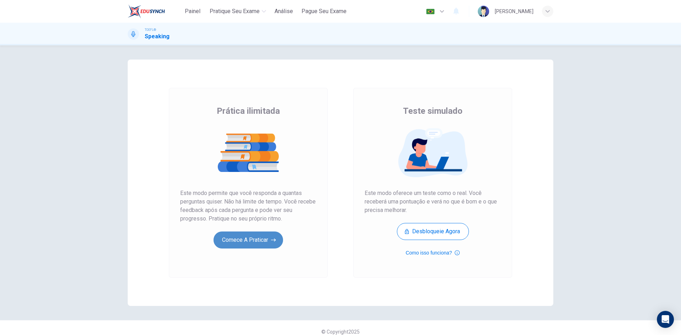
click at [244, 248] on button "Comece a praticar" at bounding box center [248, 240] width 70 height 17
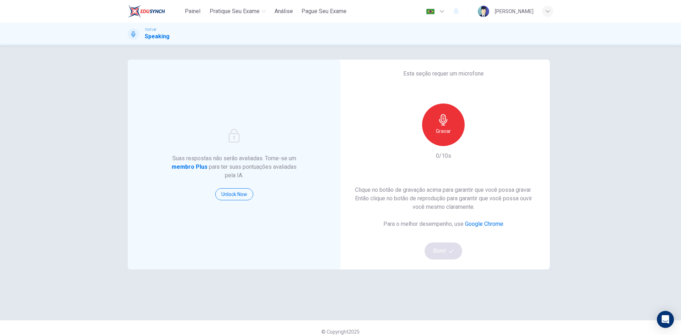
click at [447, 137] on div "Gravar" at bounding box center [443, 125] width 43 height 43
click at [447, 136] on div "Parar" at bounding box center [443, 125] width 43 height 43
click at [454, 253] on button "Bom!" at bounding box center [444, 251] width 38 height 17
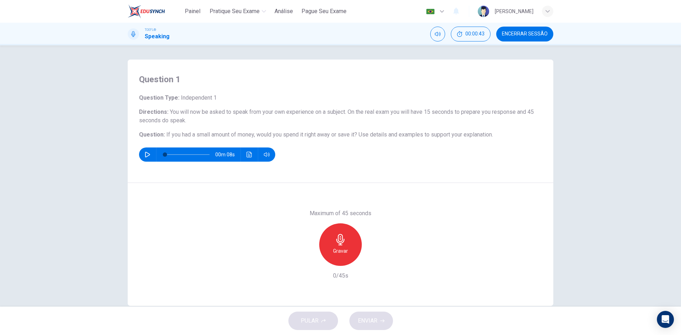
click at [344, 250] on h6 "Gravar" at bounding box center [340, 251] width 15 height 9
click at [344, 250] on h6 "Parar" at bounding box center [340, 251] width 12 height 9
click at [305, 264] on div "button" at bounding box center [307, 260] width 11 height 11
click at [341, 246] on div "Gravar" at bounding box center [340, 244] width 43 height 43
click at [341, 245] on icon "button" at bounding box center [340, 239] width 11 height 11
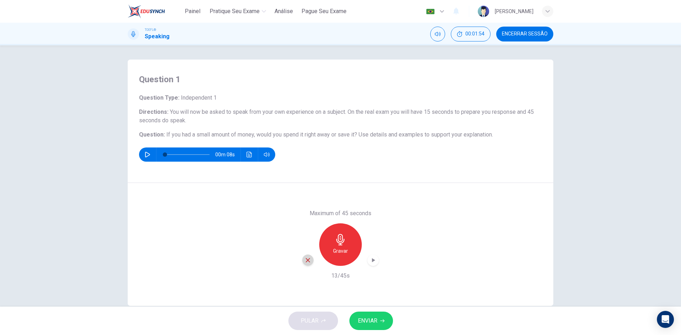
click at [306, 258] on icon "button" at bounding box center [308, 260] width 6 height 6
click at [348, 241] on div "Gravar" at bounding box center [340, 244] width 43 height 43
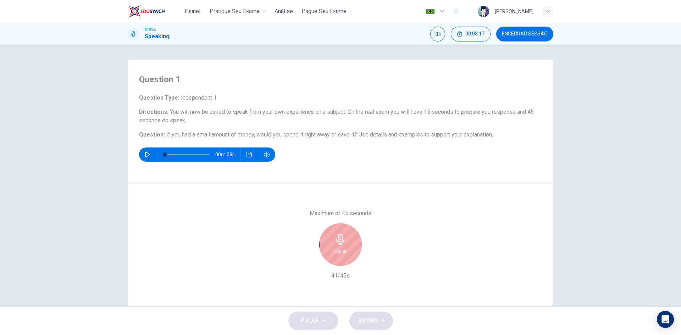
click at [348, 246] on div "Parar" at bounding box center [340, 244] width 43 height 43
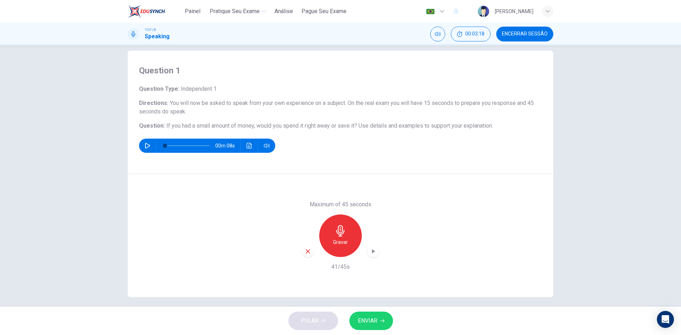
scroll to position [13, 0]
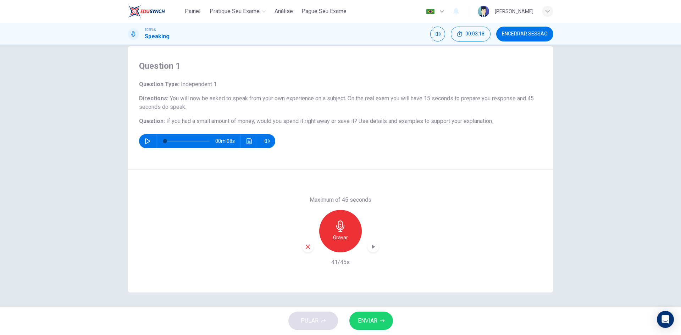
click at [371, 244] on icon "button" at bounding box center [373, 246] width 7 height 7
drag, startPoint x: 330, startPoint y: 263, endPoint x: 347, endPoint y: 264, distance: 17.1
click at [347, 264] on h6 "41/45s" at bounding box center [340, 262] width 18 height 9
drag, startPoint x: 331, startPoint y: 265, endPoint x: 334, endPoint y: 265, distance: 3.6
click at [334, 265] on h6 "41/45s" at bounding box center [340, 262] width 18 height 9
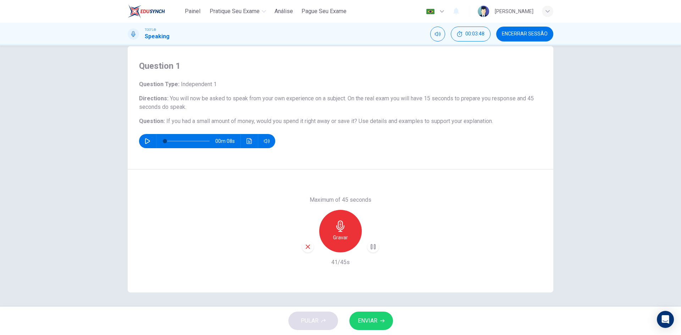
drag, startPoint x: 330, startPoint y: 263, endPoint x: 348, endPoint y: 262, distance: 18.1
click at [348, 262] on div "Maximum of 45 seconds Gravar 41/45s" at bounding box center [340, 231] width 77 height 71
drag, startPoint x: 330, startPoint y: 263, endPoint x: 349, endPoint y: 264, distance: 19.2
click at [349, 264] on div "Maximum of 45 seconds Gravar 41/45s" at bounding box center [340, 231] width 77 height 71
click at [375, 319] on span "ENVIAR" at bounding box center [368, 321] width 20 height 10
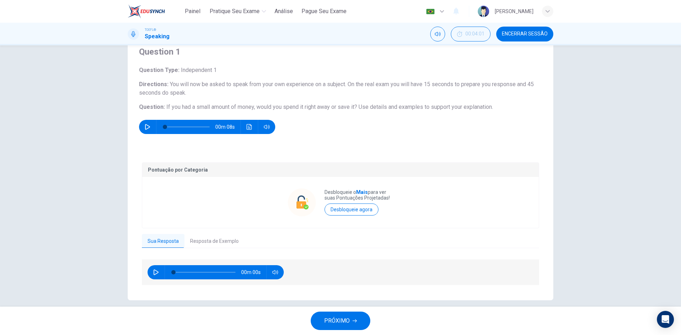
scroll to position [35, 0]
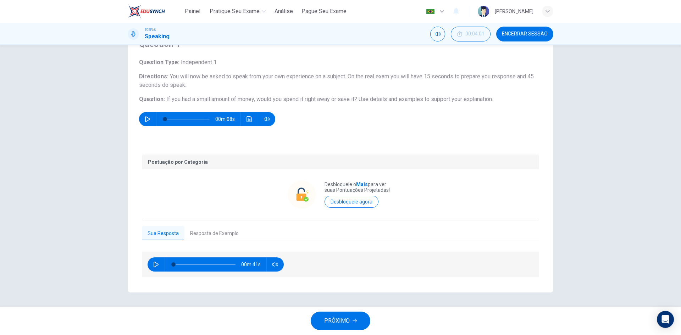
click at [200, 236] on button "Resposta de Exemplo" at bounding box center [214, 233] width 60 height 15
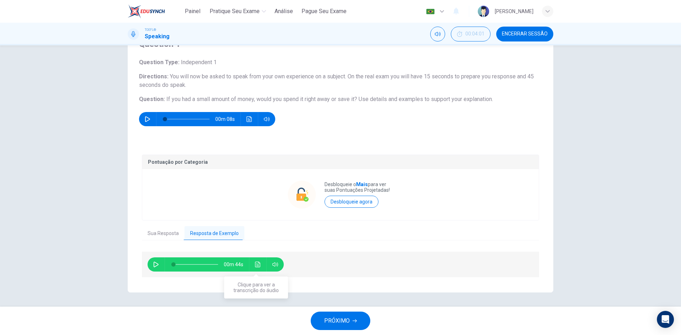
click at [254, 268] on button "Clique para ver a transcrição do áudio" at bounding box center [257, 264] width 11 height 14
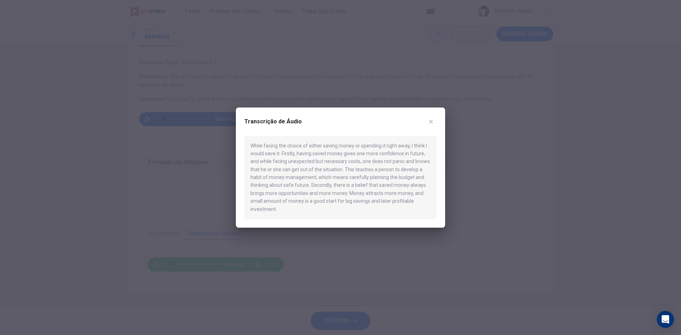
click at [440, 116] on div "Transcrição de Áudio While facing the choice of either saving money or spending…" at bounding box center [340, 167] width 209 height 121
click at [432, 121] on icon "button" at bounding box center [431, 122] width 6 height 6
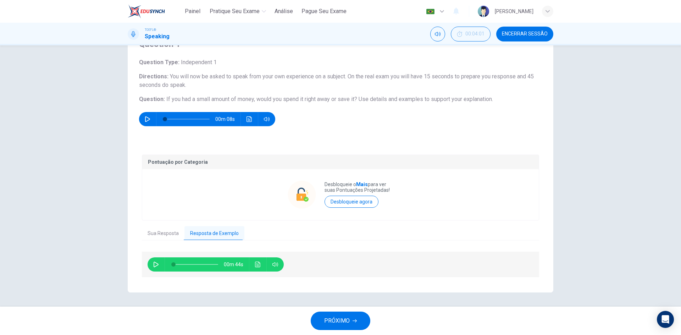
click at [154, 265] on icon "button" at bounding box center [156, 265] width 6 height 6
click at [257, 268] on button "Clique para ver a transcrição do áudio" at bounding box center [257, 264] width 11 height 14
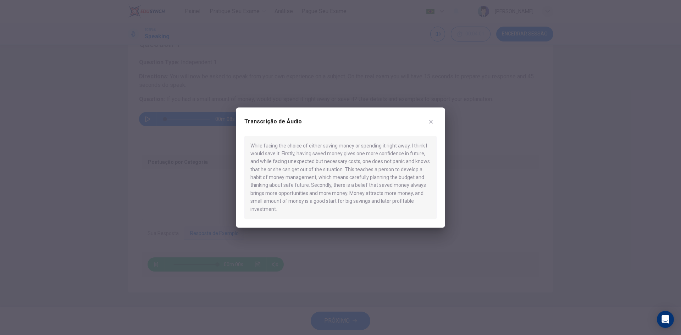
type input "0"
click at [431, 122] on icon "button" at bounding box center [431, 122] width 6 height 6
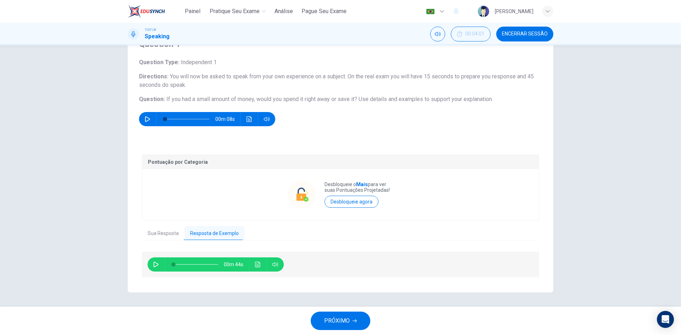
click at [346, 316] on button "PRÓXIMO" at bounding box center [341, 321] width 60 height 18
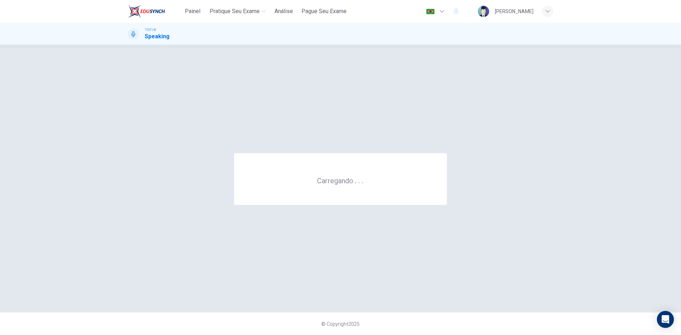
scroll to position [0, 0]
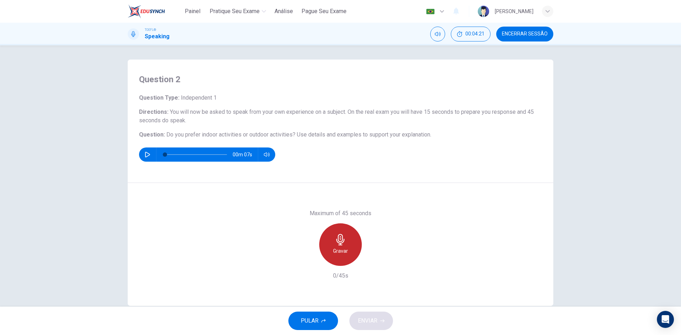
click at [342, 244] on icon "button" at bounding box center [340, 239] width 11 height 11
click at [303, 256] on div "button" at bounding box center [307, 260] width 11 height 11
click at [336, 244] on icon "button" at bounding box center [340, 239] width 11 height 11
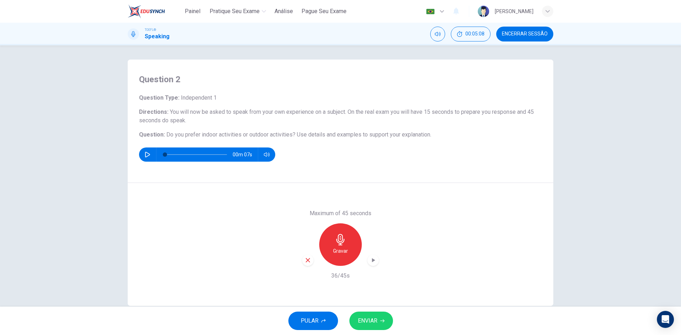
click at [310, 266] on div "Maximum of 45 seconds Gravar 36/45s" at bounding box center [340, 244] width 77 height 71
click at [309, 261] on div "button" at bounding box center [307, 260] width 11 height 11
click at [341, 250] on h6 "Gravar" at bounding box center [340, 251] width 15 height 9
click at [373, 263] on icon "button" at bounding box center [373, 260] width 7 height 7
click at [372, 317] on span "ENVIAR" at bounding box center [368, 321] width 20 height 10
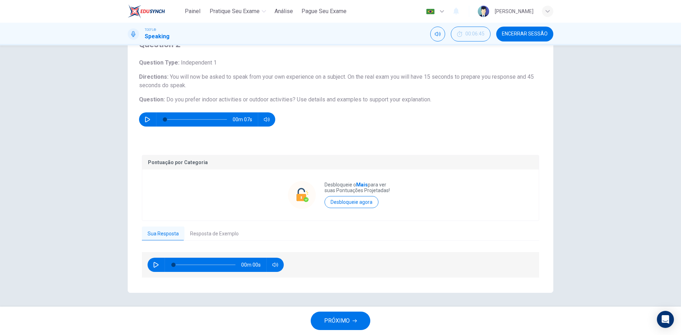
scroll to position [35, 0]
click at [212, 236] on button "Resposta de Exemplo" at bounding box center [214, 233] width 60 height 15
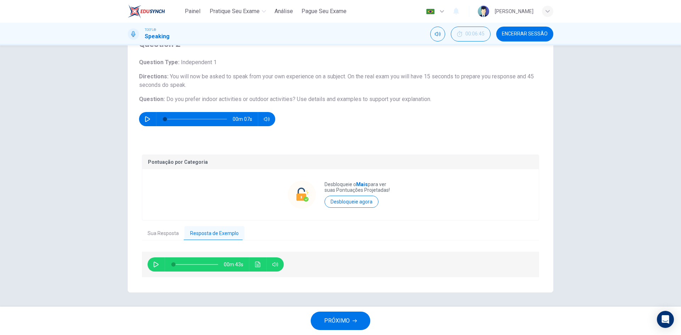
click at [150, 267] on button "button" at bounding box center [155, 264] width 11 height 14
click at [257, 268] on button "Clique para ver a transcrição do áudio" at bounding box center [257, 264] width 11 height 14
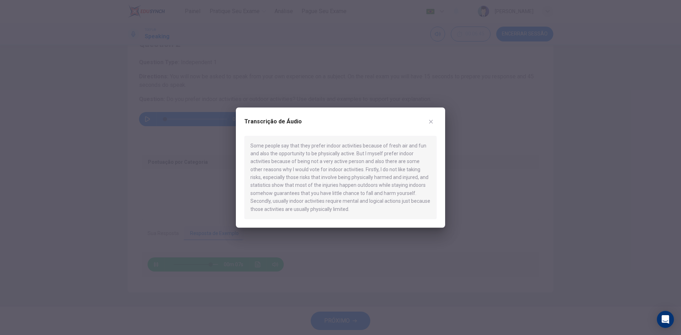
drag, startPoint x: 271, startPoint y: 201, endPoint x: 310, endPoint y: 200, distance: 39.4
click at [310, 200] on div "Some people say that they prefer indoor activities because of fresh air and fun…" at bounding box center [340, 178] width 192 height 84
type input "0"
click at [429, 124] on icon "button" at bounding box center [431, 122] width 6 height 6
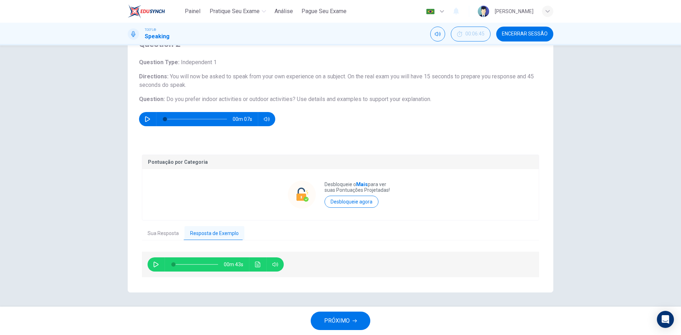
click at [350, 321] on button "PRÓXIMO" at bounding box center [341, 321] width 60 height 18
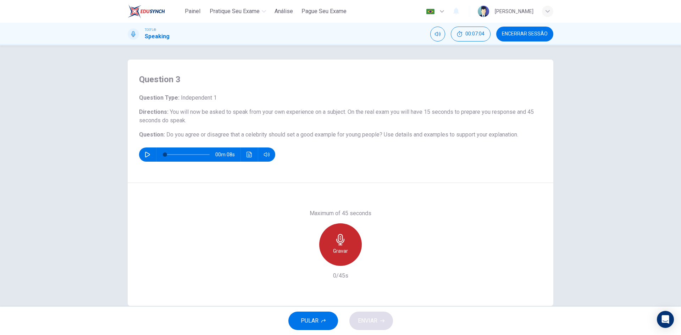
click at [343, 239] on icon "button" at bounding box center [340, 239] width 11 height 11
click at [340, 250] on h6 "Parar" at bounding box center [340, 251] width 12 height 9
click at [302, 258] on div "button" at bounding box center [307, 260] width 11 height 11
click at [345, 245] on div "Gravar" at bounding box center [340, 244] width 43 height 43
click at [345, 245] on div "Parar" at bounding box center [340, 244] width 43 height 43
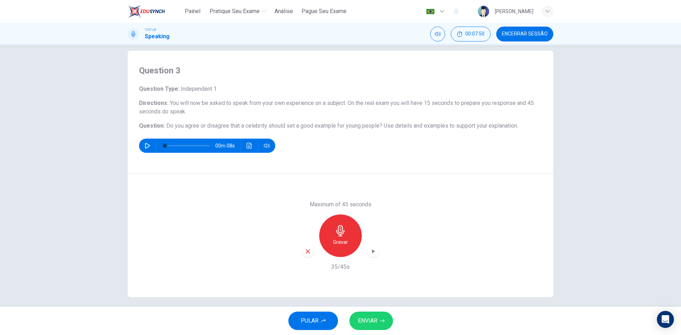
scroll to position [13, 0]
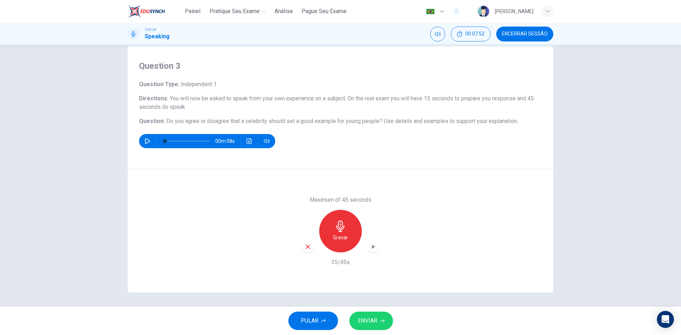
click at [372, 249] on icon "button" at bounding box center [373, 247] width 3 height 4
click at [305, 246] on icon "button" at bounding box center [308, 247] width 6 height 6
click at [338, 238] on h6 "Gravar" at bounding box center [340, 237] width 15 height 9
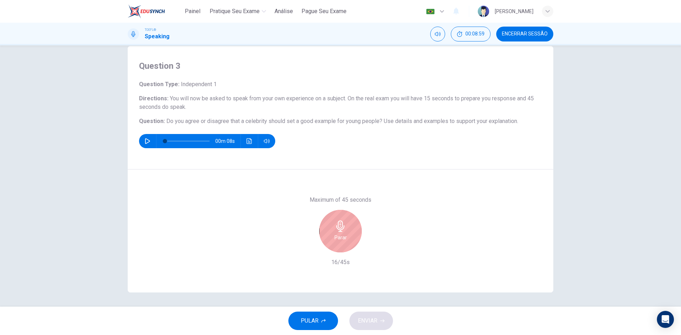
click at [338, 238] on h6 "Parar" at bounding box center [340, 237] width 12 height 9
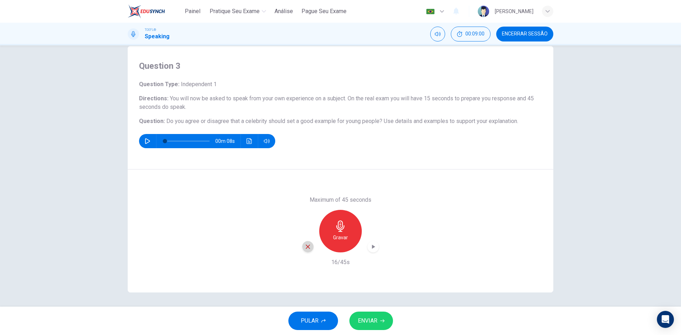
click at [310, 249] on div "button" at bounding box center [307, 246] width 11 height 11
click at [344, 240] on h6 "Gravar" at bounding box center [340, 237] width 15 height 9
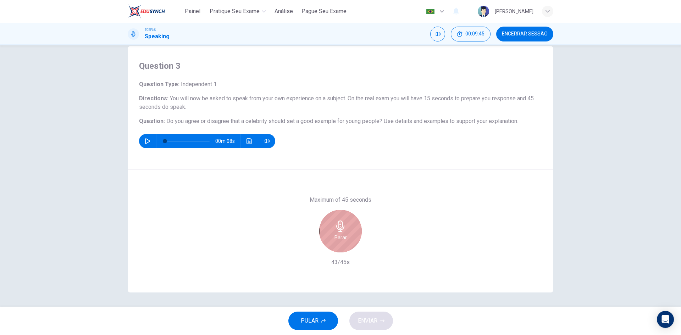
click at [344, 240] on h6 "Parar" at bounding box center [340, 237] width 12 height 9
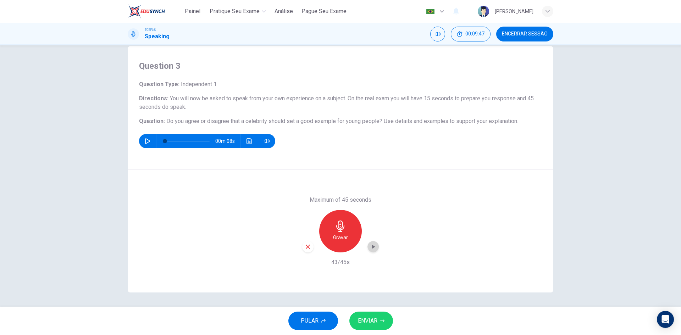
click at [375, 250] on div "button" at bounding box center [372, 246] width 11 height 11
click at [372, 246] on icon "button" at bounding box center [373, 246] width 5 height 5
click at [372, 246] on icon "button" at bounding box center [373, 247] width 3 height 4
click at [372, 246] on icon "button" at bounding box center [373, 246] width 5 height 5
click at [372, 246] on icon "button" at bounding box center [373, 247] width 3 height 4
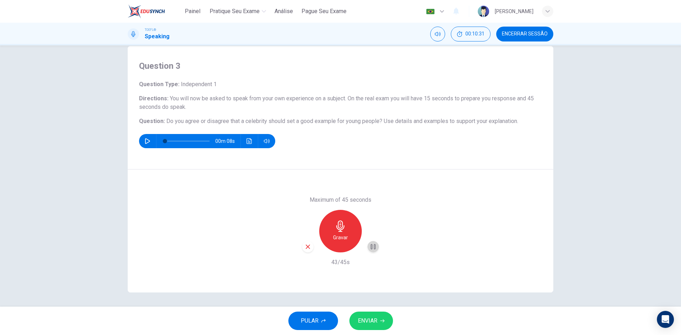
click at [372, 246] on icon "button" at bounding box center [373, 246] width 5 height 5
click at [306, 249] on icon "button" at bounding box center [308, 247] width 6 height 6
click at [342, 232] on div "Gravar" at bounding box center [340, 231] width 43 height 43
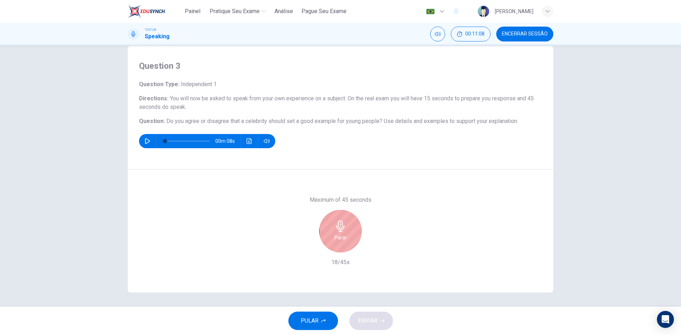
click at [342, 232] on div "Parar" at bounding box center [340, 231] width 43 height 43
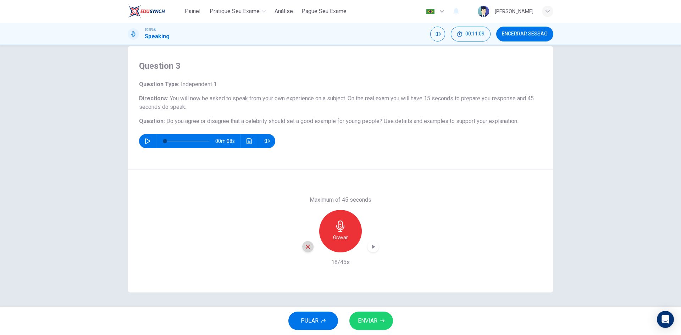
click at [306, 246] on icon "button" at bounding box center [308, 247] width 6 height 6
click at [341, 239] on h6 "Gravar" at bounding box center [340, 237] width 15 height 9
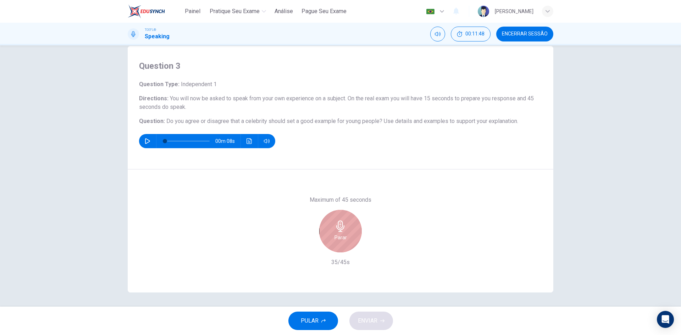
click at [341, 239] on h6 "Parar" at bounding box center [340, 237] width 12 height 9
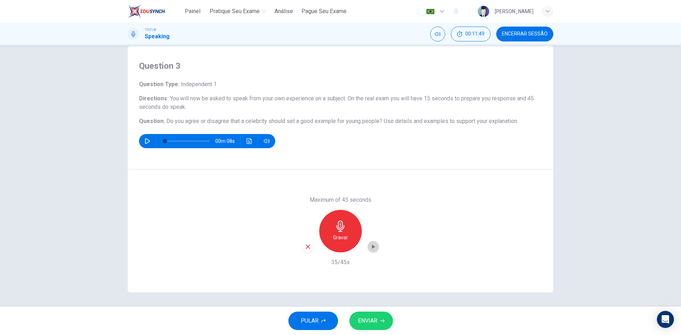
click at [375, 249] on div "button" at bounding box center [372, 246] width 11 height 11
click at [307, 249] on icon "button" at bounding box center [308, 247] width 6 height 6
click at [312, 320] on span "PULAR" at bounding box center [310, 321] width 18 height 10
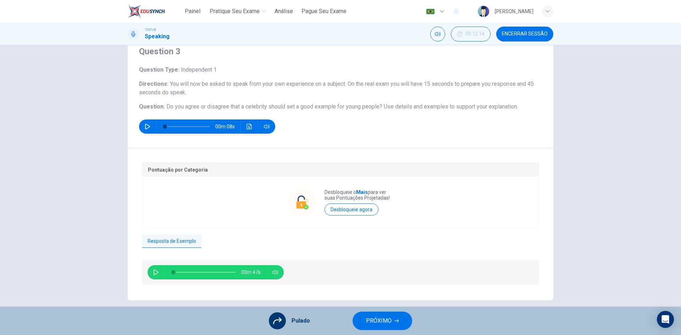
scroll to position [36, 0]
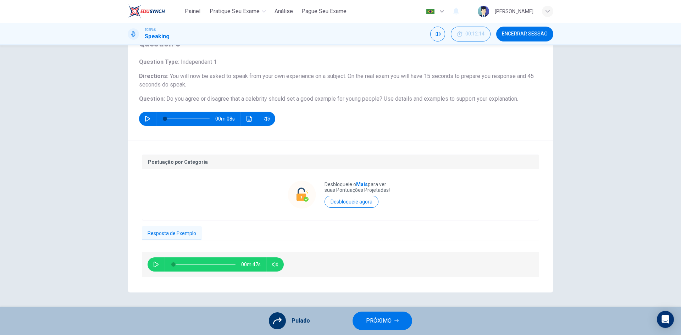
click at [153, 264] on icon "button" at bounding box center [156, 265] width 6 height 6
click at [155, 267] on icon "button" at bounding box center [156, 265] width 6 height 6
type input "94"
click at [398, 321] on icon "button" at bounding box center [396, 321] width 4 height 4
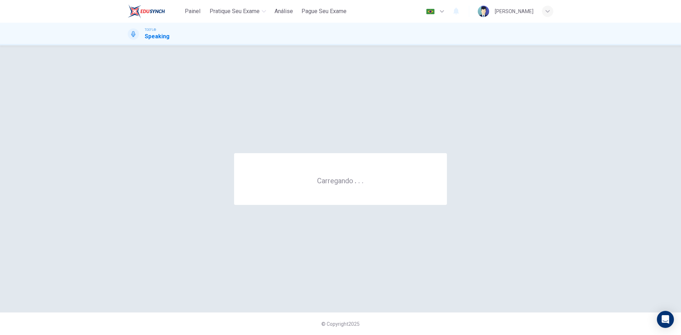
scroll to position [0, 0]
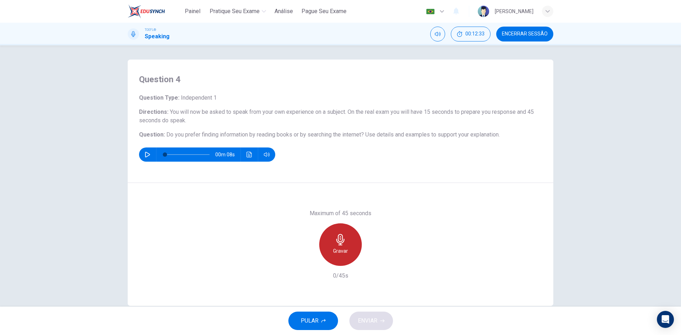
click at [334, 248] on h6 "Gravar" at bounding box center [340, 251] width 15 height 9
click at [324, 244] on div "Parar" at bounding box center [340, 244] width 43 height 43
click at [310, 257] on div "button" at bounding box center [307, 260] width 11 height 11
click at [342, 241] on icon "button" at bounding box center [340, 239] width 8 height 11
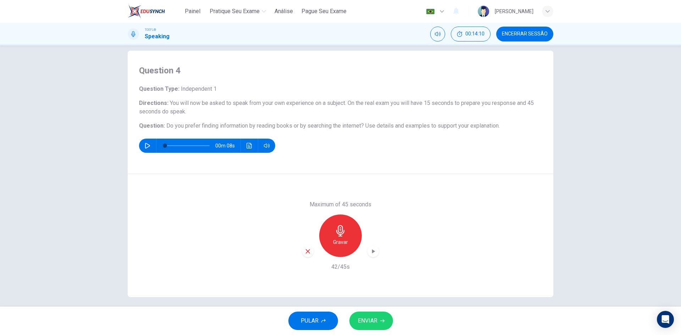
scroll to position [13, 0]
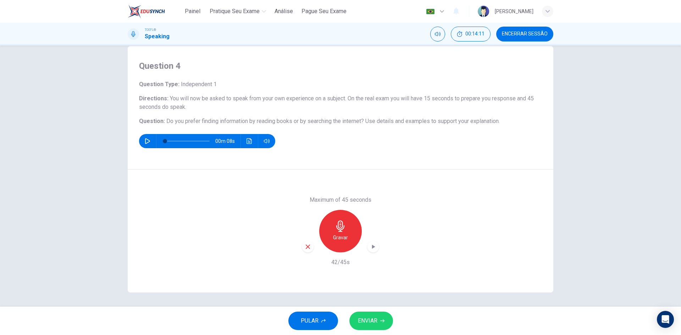
click at [369, 248] on div "Gravar" at bounding box center [340, 231] width 77 height 43
click at [367, 248] on div "button" at bounding box center [372, 246] width 11 height 11
click at [369, 320] on span "ENVIAR" at bounding box center [368, 321] width 20 height 10
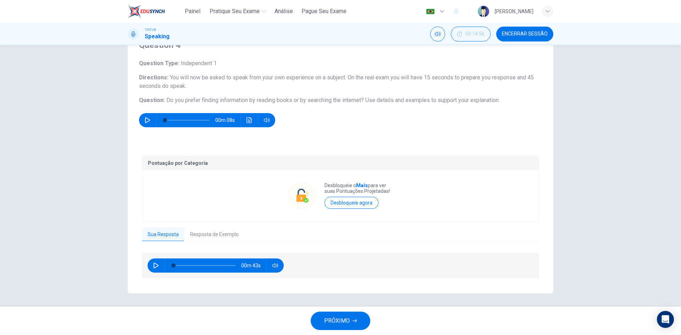
scroll to position [35, 0]
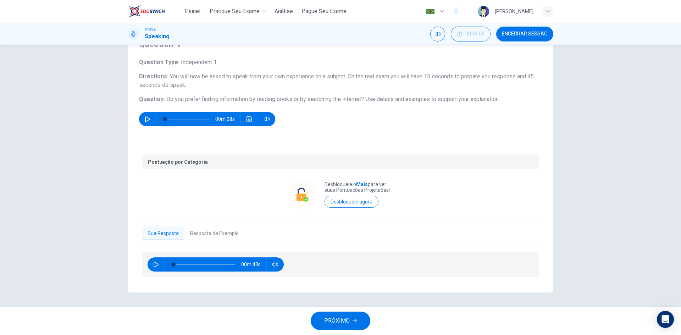
drag, startPoint x: 258, startPoint y: 221, endPoint x: 245, endPoint y: 223, distance: 12.6
click at [155, 266] on icon "button" at bounding box center [156, 265] width 6 height 6
click at [212, 231] on button "Resposta de Exemplo" at bounding box center [214, 233] width 60 height 15
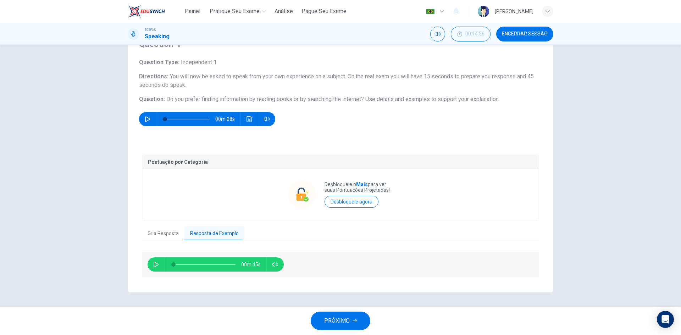
click at [155, 262] on icon "button" at bounding box center [156, 265] width 6 height 6
type input "2"
click at [168, 233] on button "Sua Resposta" at bounding box center [163, 233] width 43 height 15
type input "4"
type input "2"
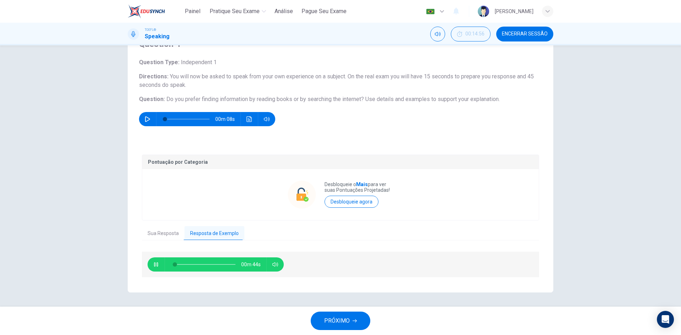
type input "7"
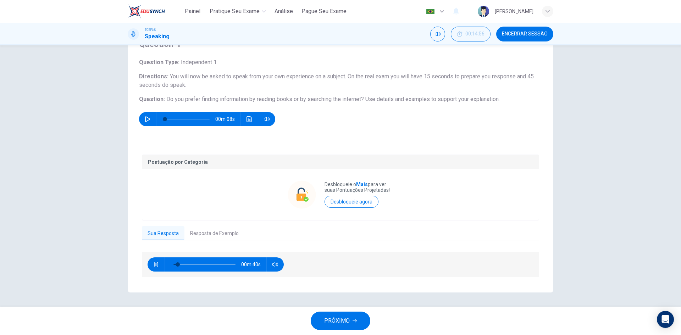
type input "4"
click at [154, 264] on icon "button" at bounding box center [156, 265] width 6 height 6
type input "7"
click at [194, 234] on button "Resposta de Exemplo" at bounding box center [214, 233] width 60 height 15
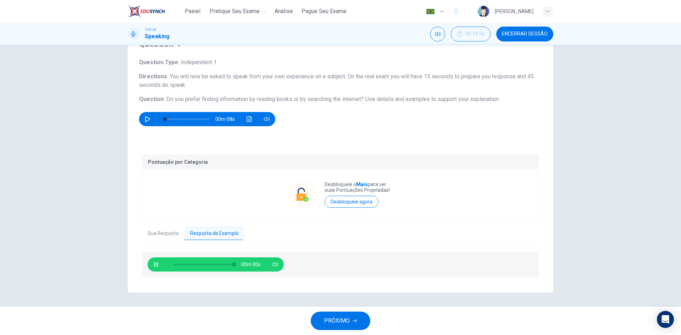
type input "0"
click at [340, 317] on span "PRÓXIMO" at bounding box center [337, 321] width 26 height 10
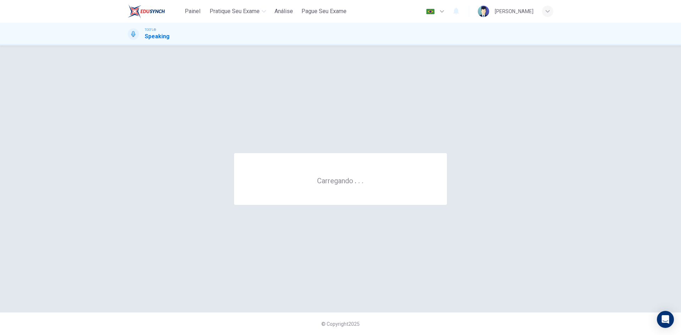
scroll to position [0, 0]
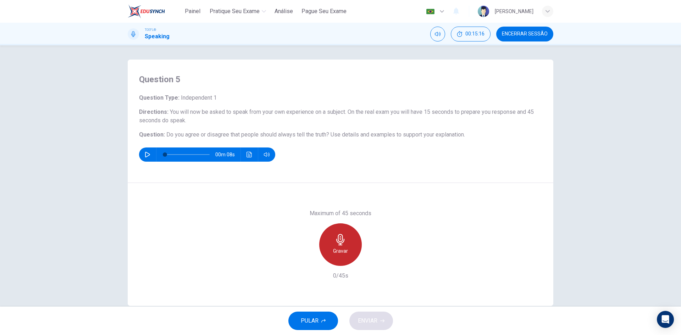
click at [340, 249] on h6 "Gravar" at bounding box center [340, 251] width 15 height 9
click at [370, 261] on icon "button" at bounding box center [373, 260] width 7 height 7
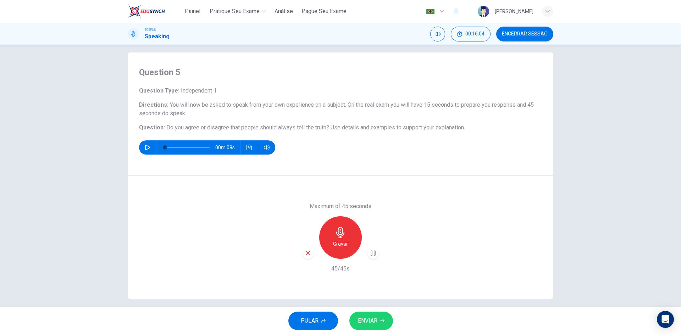
scroll to position [13, 0]
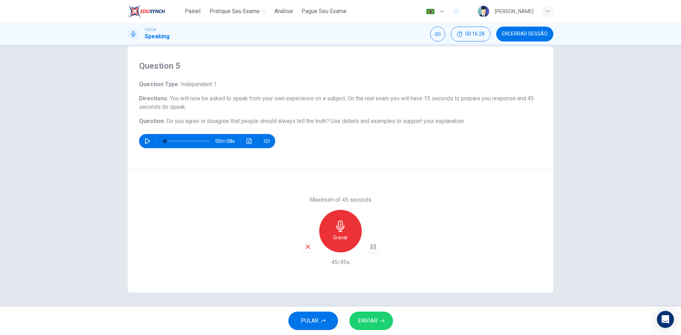
click at [370, 321] on span "ENVIAR" at bounding box center [368, 321] width 20 height 10
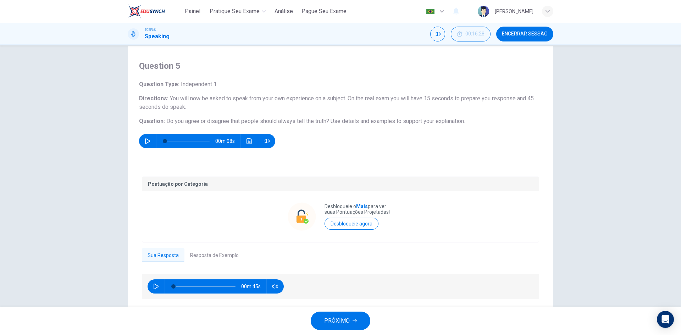
click at [341, 321] on span "PRÓXIMO" at bounding box center [337, 321] width 26 height 10
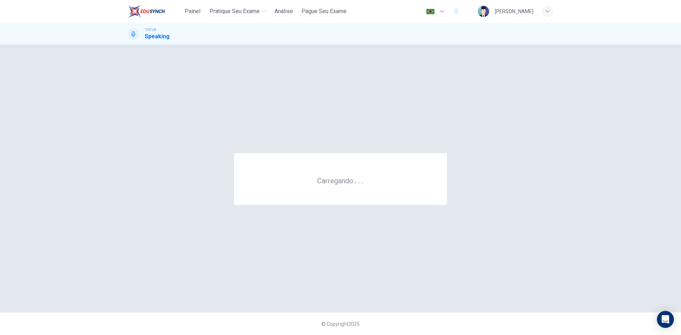
scroll to position [0, 0]
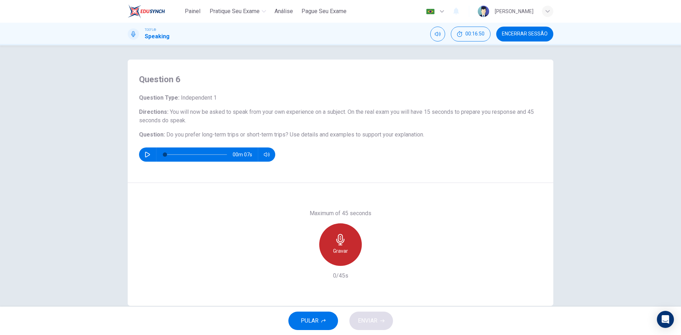
click at [339, 243] on icon "button" at bounding box center [340, 239] width 11 height 11
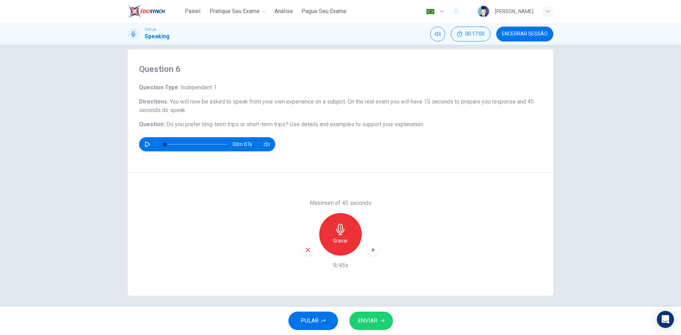
click at [307, 260] on div "Maximum of 45 seconds Gravar 9/45s" at bounding box center [340, 234] width 77 height 71
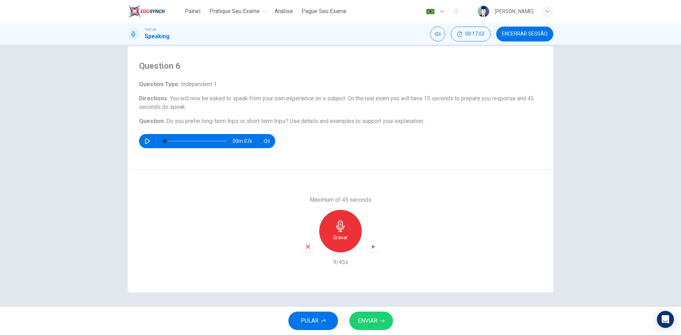
click at [306, 246] on icon "button" at bounding box center [308, 247] width 6 height 6
click at [330, 239] on div "Gravar" at bounding box center [340, 231] width 43 height 43
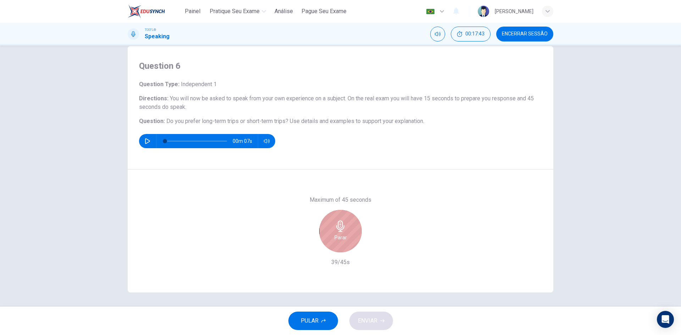
click at [330, 239] on div "Parar" at bounding box center [340, 231] width 43 height 43
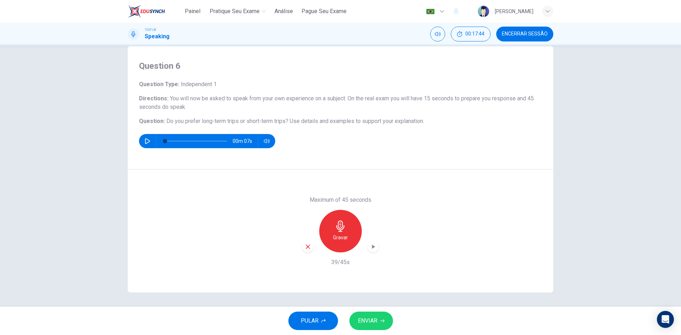
click at [367, 245] on div "button" at bounding box center [372, 246] width 11 height 11
click at [308, 244] on icon "button" at bounding box center [308, 247] width 6 height 6
click at [353, 231] on div "Gravar" at bounding box center [340, 231] width 43 height 43
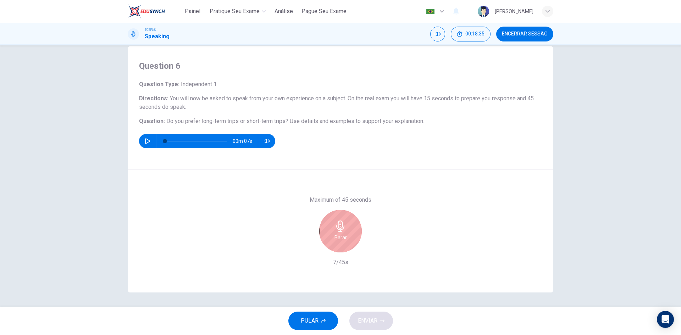
click at [353, 231] on div "Parar" at bounding box center [340, 231] width 43 height 43
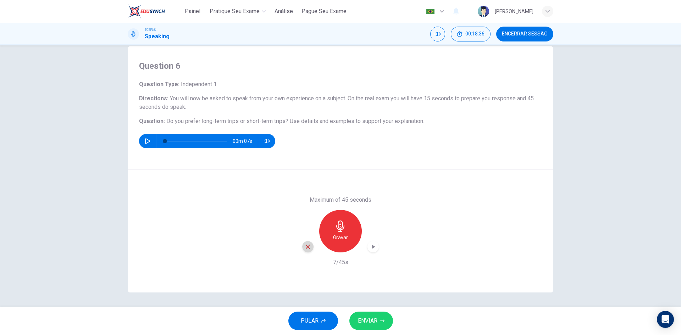
drag, startPoint x: 308, startPoint y: 244, endPoint x: 315, endPoint y: 243, distance: 6.9
click at [310, 244] on div "button" at bounding box center [307, 246] width 11 height 11
click at [348, 237] on div "Gravar" at bounding box center [340, 231] width 43 height 43
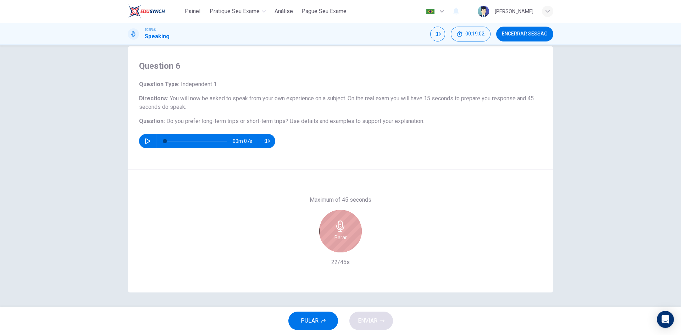
click at [348, 237] on div "Parar" at bounding box center [340, 231] width 43 height 43
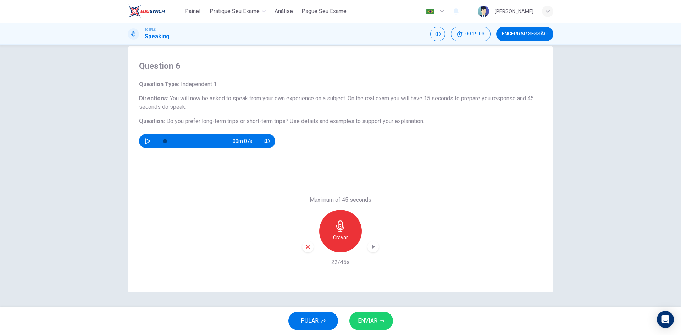
drag, startPoint x: 308, startPoint y: 245, endPoint x: 314, endPoint y: 243, distance: 6.3
click at [308, 244] on icon "button" at bounding box center [308, 247] width 6 height 6
click at [343, 241] on h6 "Gravar" at bounding box center [340, 237] width 15 height 9
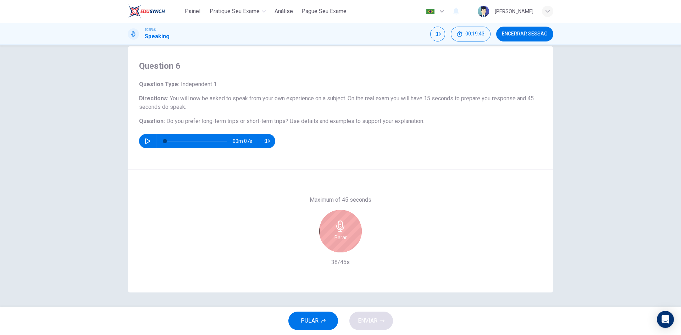
click at [343, 241] on h6 "Parar" at bounding box center [340, 237] width 12 height 9
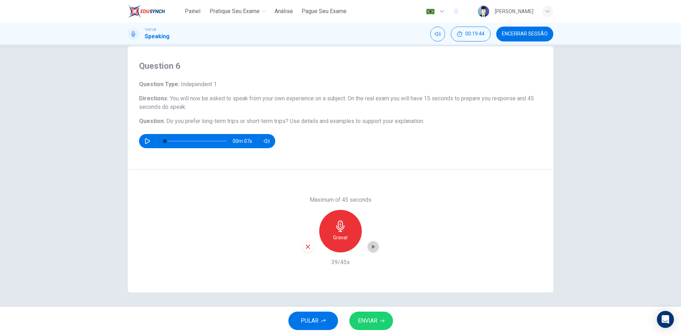
click at [376, 245] on div "button" at bounding box center [372, 246] width 11 height 11
click at [305, 244] on icon "button" at bounding box center [308, 247] width 6 height 6
click at [328, 323] on button "PULAR" at bounding box center [313, 321] width 50 height 18
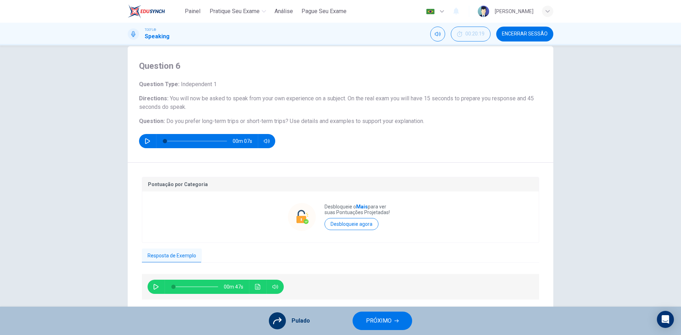
click at [377, 318] on span "PRÓXIMO" at bounding box center [379, 321] width 26 height 10
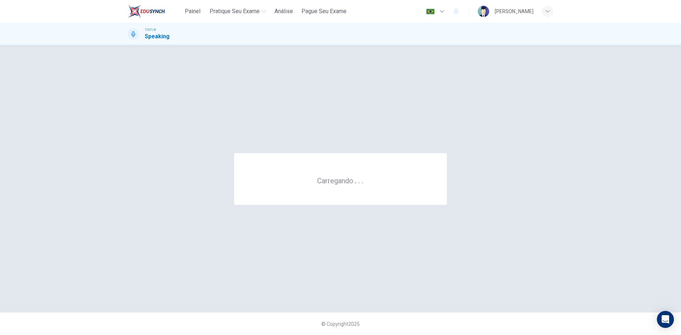
scroll to position [0, 0]
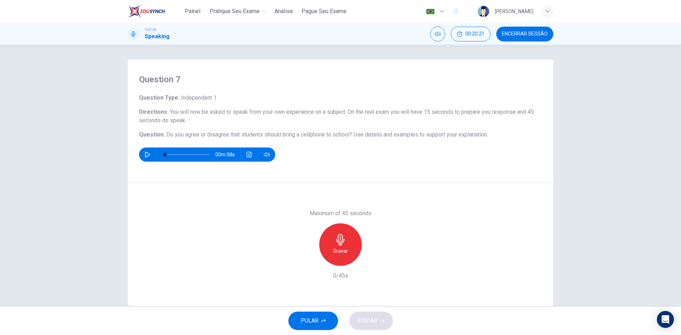
click at [344, 250] on h6 "Gravar" at bounding box center [340, 251] width 15 height 9
click at [344, 250] on h6 "Parar" at bounding box center [340, 251] width 12 height 9
click at [344, 250] on h6 "Gravar" at bounding box center [340, 251] width 15 height 9
click at [334, 254] on h6 "Parar" at bounding box center [340, 251] width 12 height 9
click at [307, 259] on icon "button" at bounding box center [308, 260] width 4 height 4
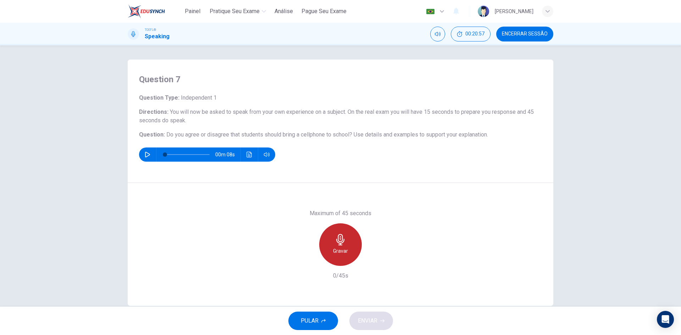
click at [341, 253] on h6 "Gravar" at bounding box center [340, 251] width 15 height 9
click at [372, 261] on icon "button" at bounding box center [373, 260] width 3 height 4
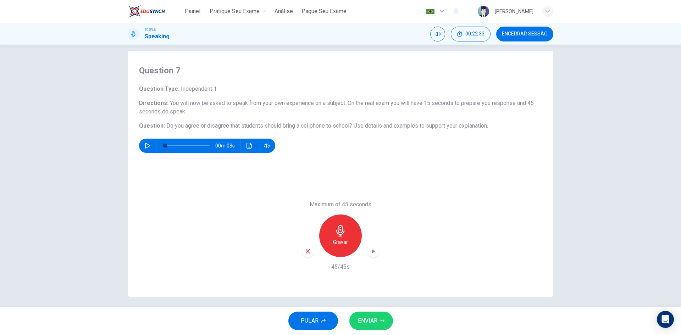
scroll to position [13, 0]
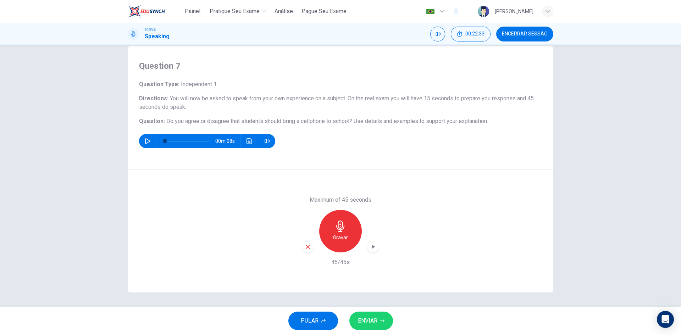
click at [367, 322] on span "ENVIAR" at bounding box center [368, 321] width 20 height 10
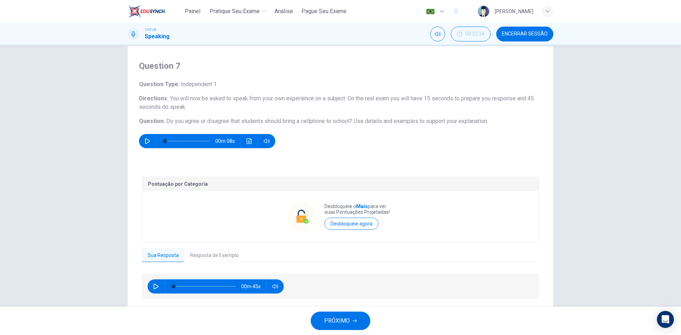
click at [350, 320] on button "PRÓXIMO" at bounding box center [341, 321] width 60 height 18
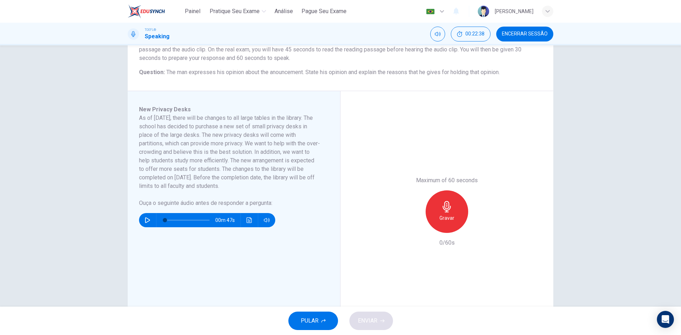
scroll to position [0, 0]
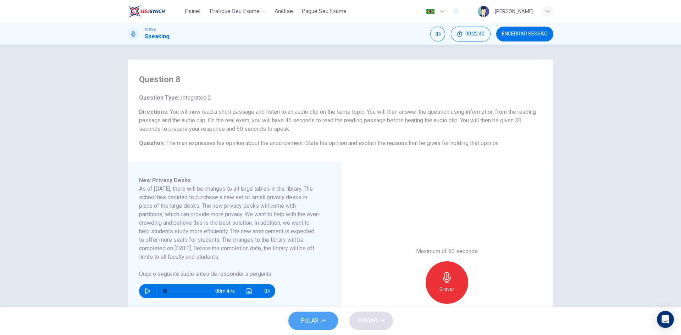
click at [310, 315] on button "PULAR" at bounding box center [313, 321] width 50 height 18
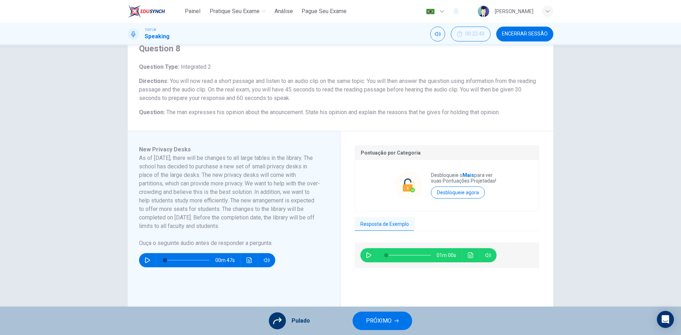
scroll to position [71, 0]
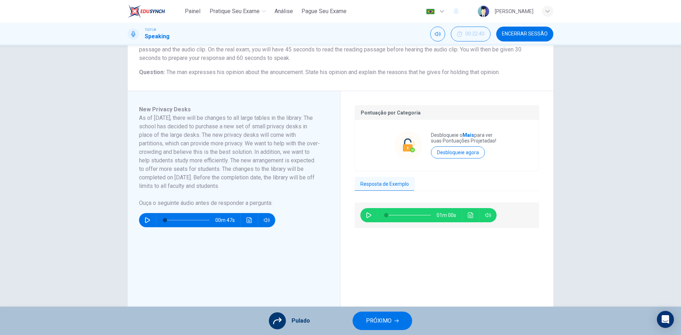
click at [386, 322] on span "PRÓXIMO" at bounding box center [379, 321] width 26 height 10
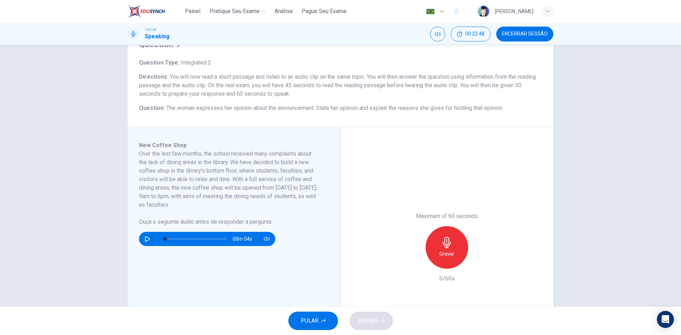
scroll to position [35, 0]
click at [145, 237] on icon "button" at bounding box center [147, 239] width 5 height 6
type input "0"
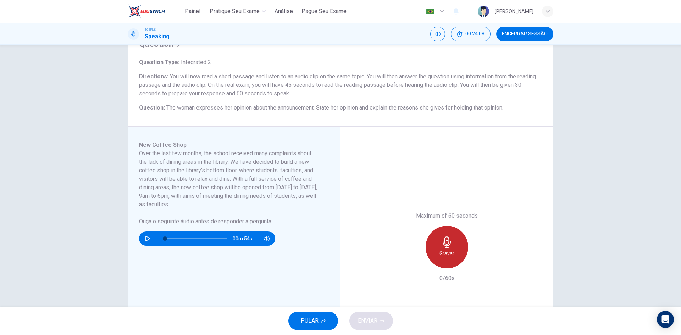
click at [443, 256] on h6 "Gravar" at bounding box center [446, 253] width 15 height 9
click at [443, 256] on h6 "Parar" at bounding box center [447, 253] width 12 height 9
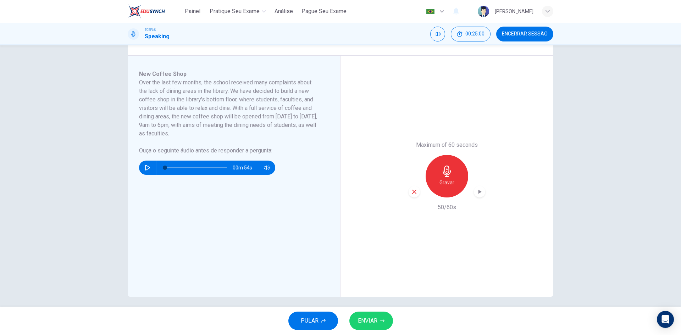
click at [477, 194] on icon "button" at bounding box center [479, 191] width 7 height 7
click at [376, 324] on span "ENVIAR" at bounding box center [368, 321] width 20 height 10
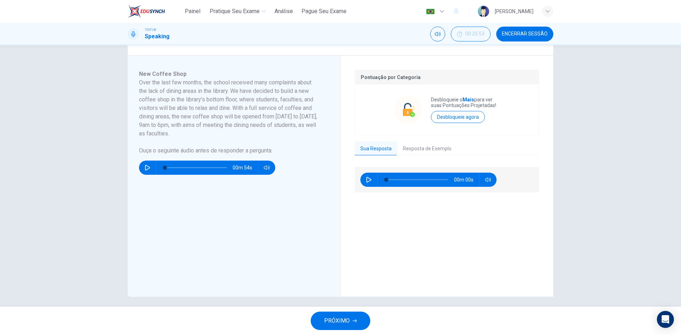
click at [355, 319] on icon "button" at bounding box center [355, 321] width 4 height 4
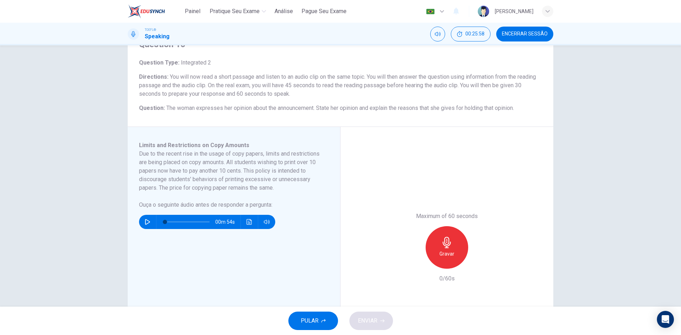
scroll to position [35, 0]
click at [146, 227] on button "button" at bounding box center [147, 222] width 11 height 14
type input "0"
click at [437, 255] on div "Gravar" at bounding box center [447, 247] width 43 height 43
click at [437, 255] on div "Parar" at bounding box center [447, 247] width 43 height 43
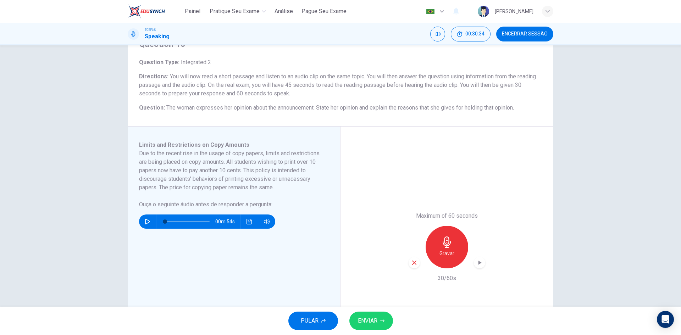
click at [377, 322] on button "ENVIAR" at bounding box center [371, 321] width 44 height 18
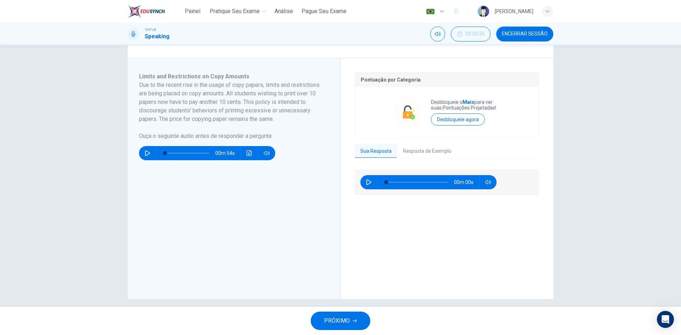
scroll to position [111, 0]
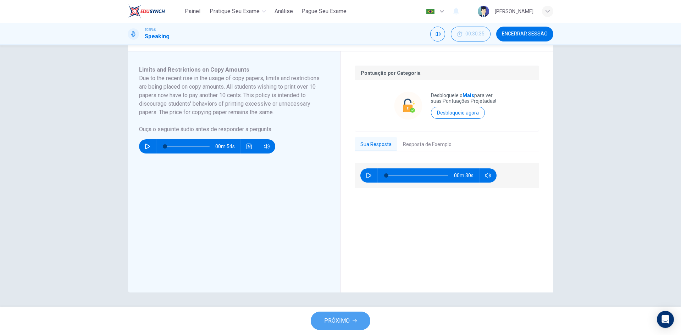
click at [341, 320] on span "PRÓXIMO" at bounding box center [337, 321] width 26 height 10
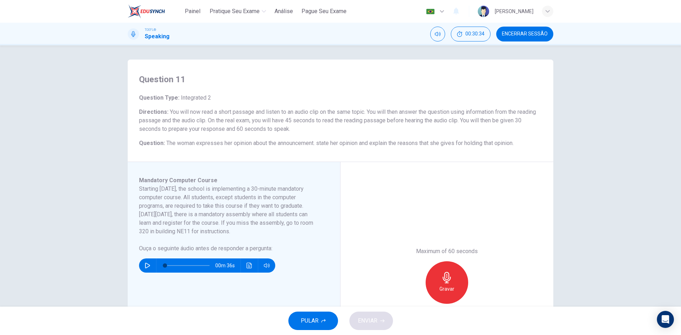
scroll to position [35, 0]
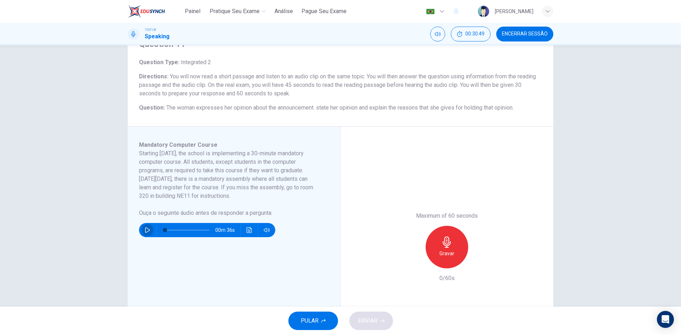
click at [145, 230] on icon "button" at bounding box center [148, 230] width 6 height 6
click at [454, 255] on div "Gravar" at bounding box center [447, 247] width 43 height 43
click at [454, 255] on div "Parar" at bounding box center [447, 247] width 43 height 43
drag, startPoint x: 164, startPoint y: 231, endPoint x: 207, endPoint y: 226, distance: 43.2
click at [200, 228] on span at bounding box center [197, 230] width 4 height 4
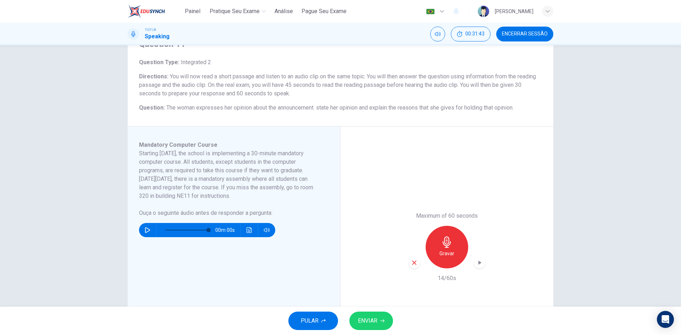
click at [149, 233] on button "button" at bounding box center [147, 230] width 11 height 14
click at [146, 229] on icon "button" at bounding box center [147, 230] width 5 height 6
click at [173, 230] on span at bounding box center [187, 230] width 45 height 10
drag, startPoint x: 185, startPoint y: 229, endPoint x: 193, endPoint y: 229, distance: 8.2
click at [186, 229] on span at bounding box center [187, 230] width 45 height 10
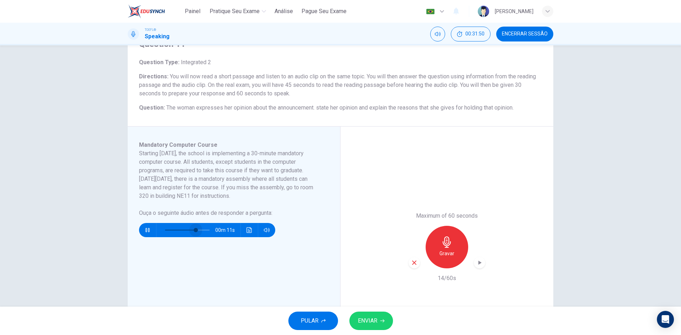
drag, startPoint x: 189, startPoint y: 231, endPoint x: 198, endPoint y: 229, distance: 8.3
click at [198, 229] on span at bounding box center [196, 230] width 4 height 4
drag, startPoint x: 200, startPoint y: 232, endPoint x: 204, endPoint y: 230, distance: 4.3
click at [204, 230] on span at bounding box center [205, 230] width 4 height 4
drag, startPoint x: 146, startPoint y: 231, endPoint x: 182, endPoint y: 226, distance: 36.5
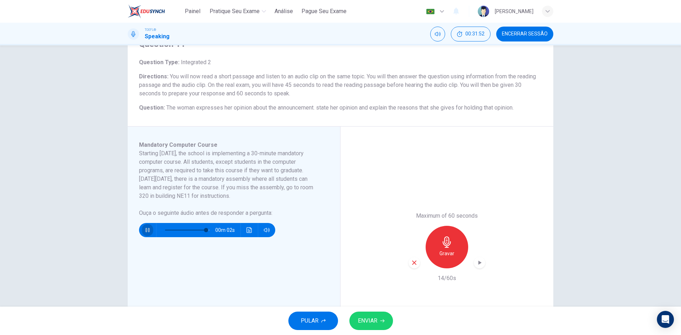
click at [148, 229] on icon "button" at bounding box center [148, 230] width 6 height 6
click at [374, 320] on span "ENVIAR" at bounding box center [368, 321] width 20 height 10
type input "0"
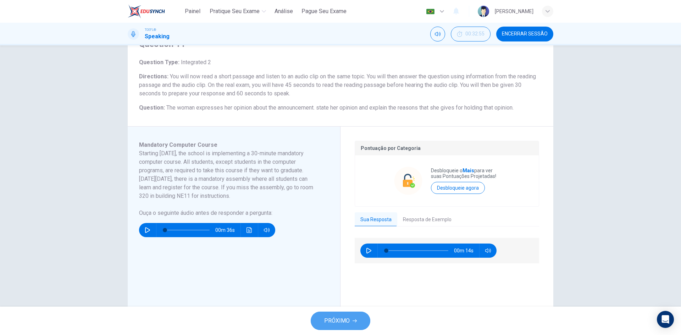
click at [344, 320] on span "PRÓXIMO" at bounding box center [337, 321] width 26 height 10
